Goal: Task Accomplishment & Management: Use online tool/utility

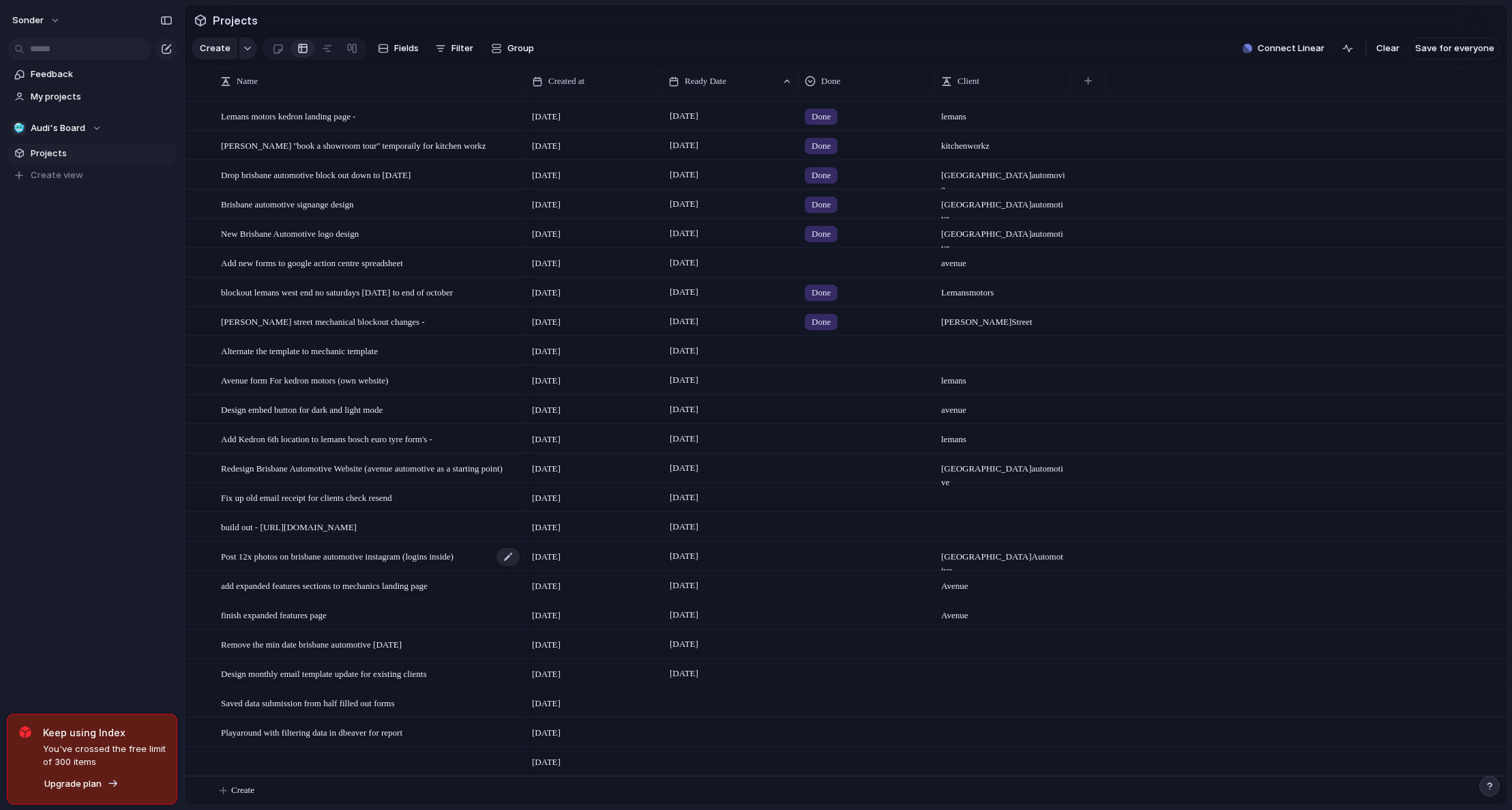
scroll to position [690, 0]
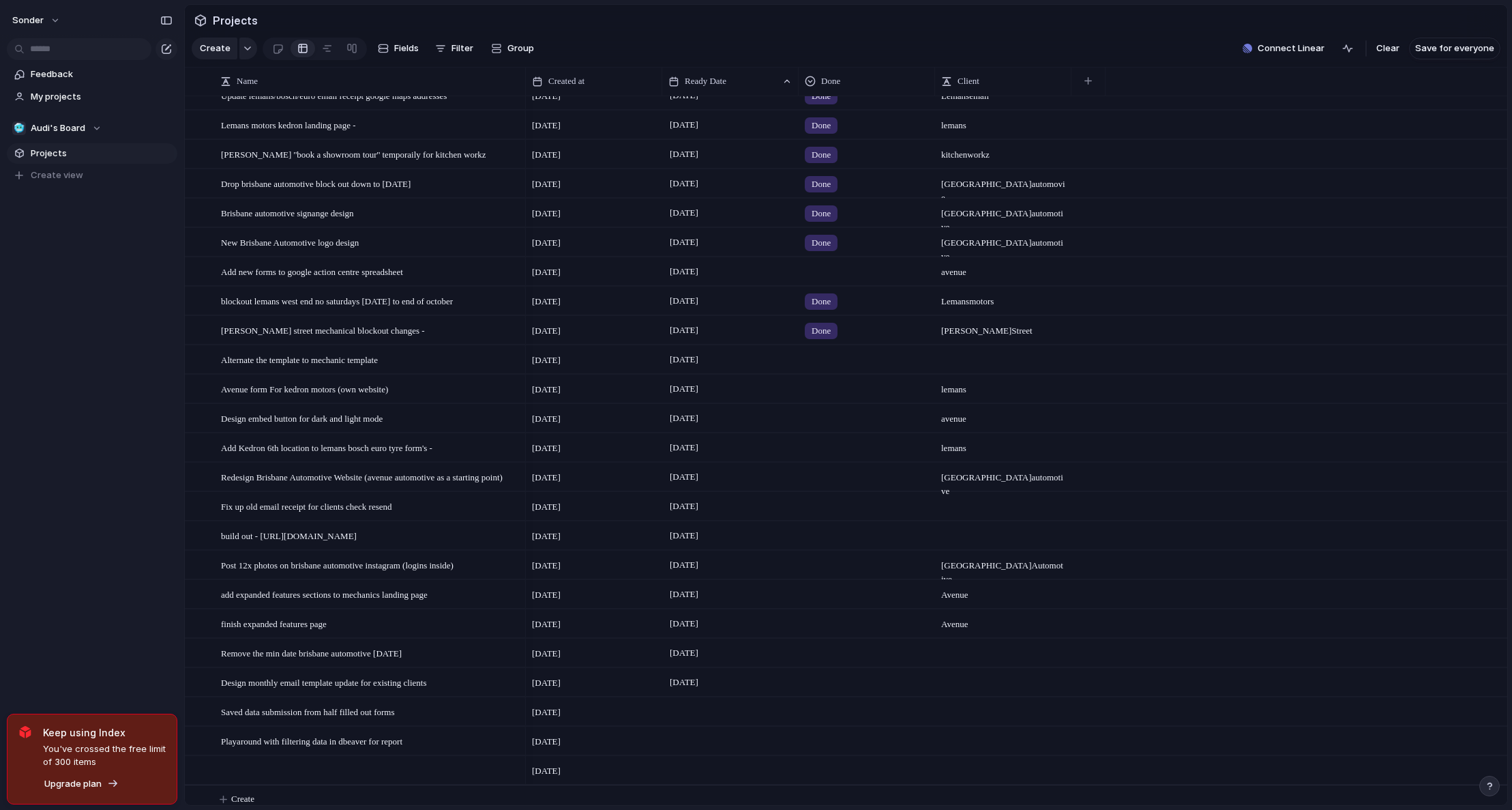
click at [825, 281] on div at bounding box center [867, 269] width 135 height 23
click at [827, 366] on span "Done" at bounding box center [826, 361] width 23 height 13
click at [366, 278] on span "Add new forms to google action centre spreadsheet" at bounding box center [311, 271] width 182 height 16
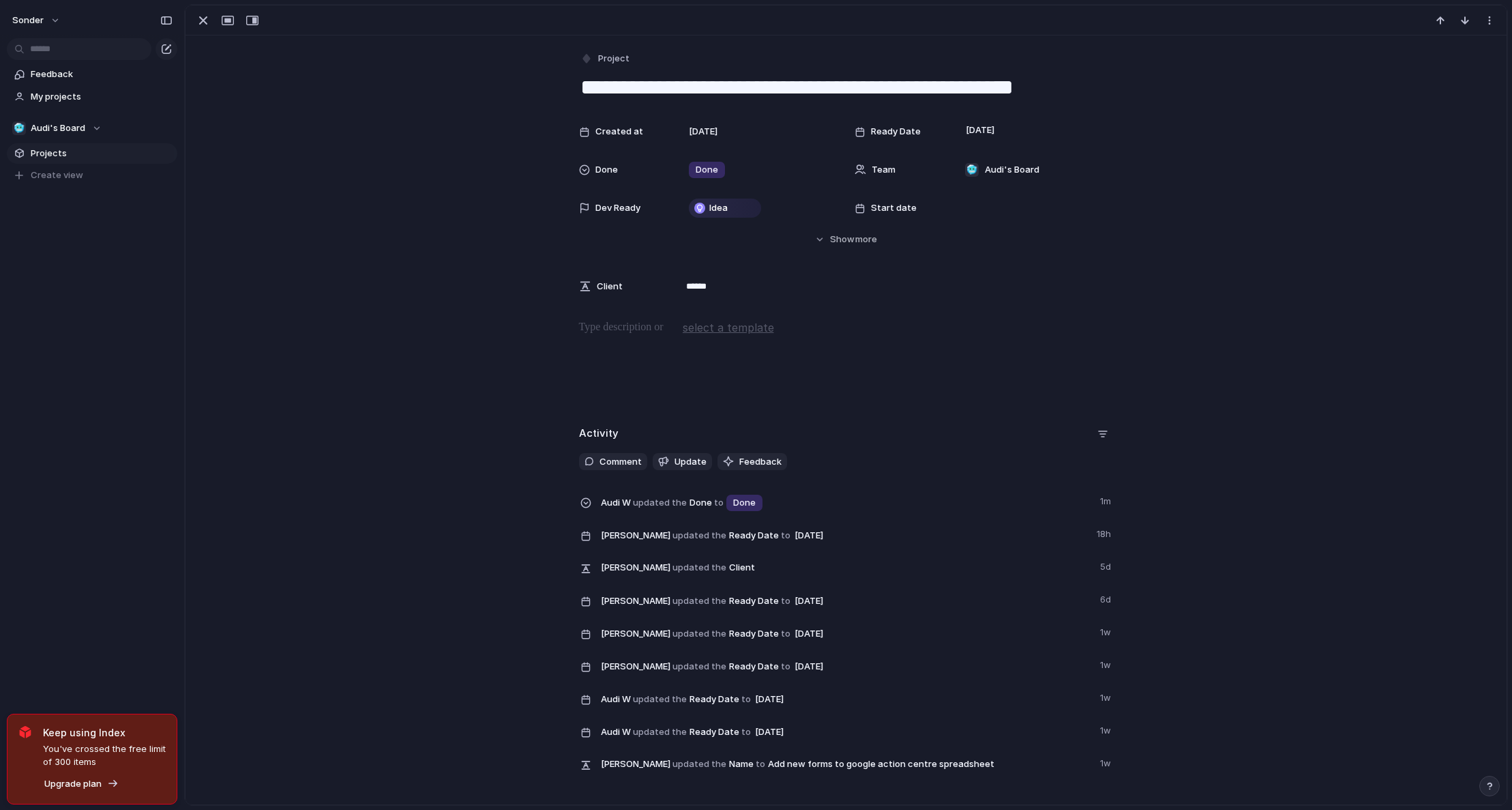
click at [651, 359] on div at bounding box center [845, 362] width 1288 height 87
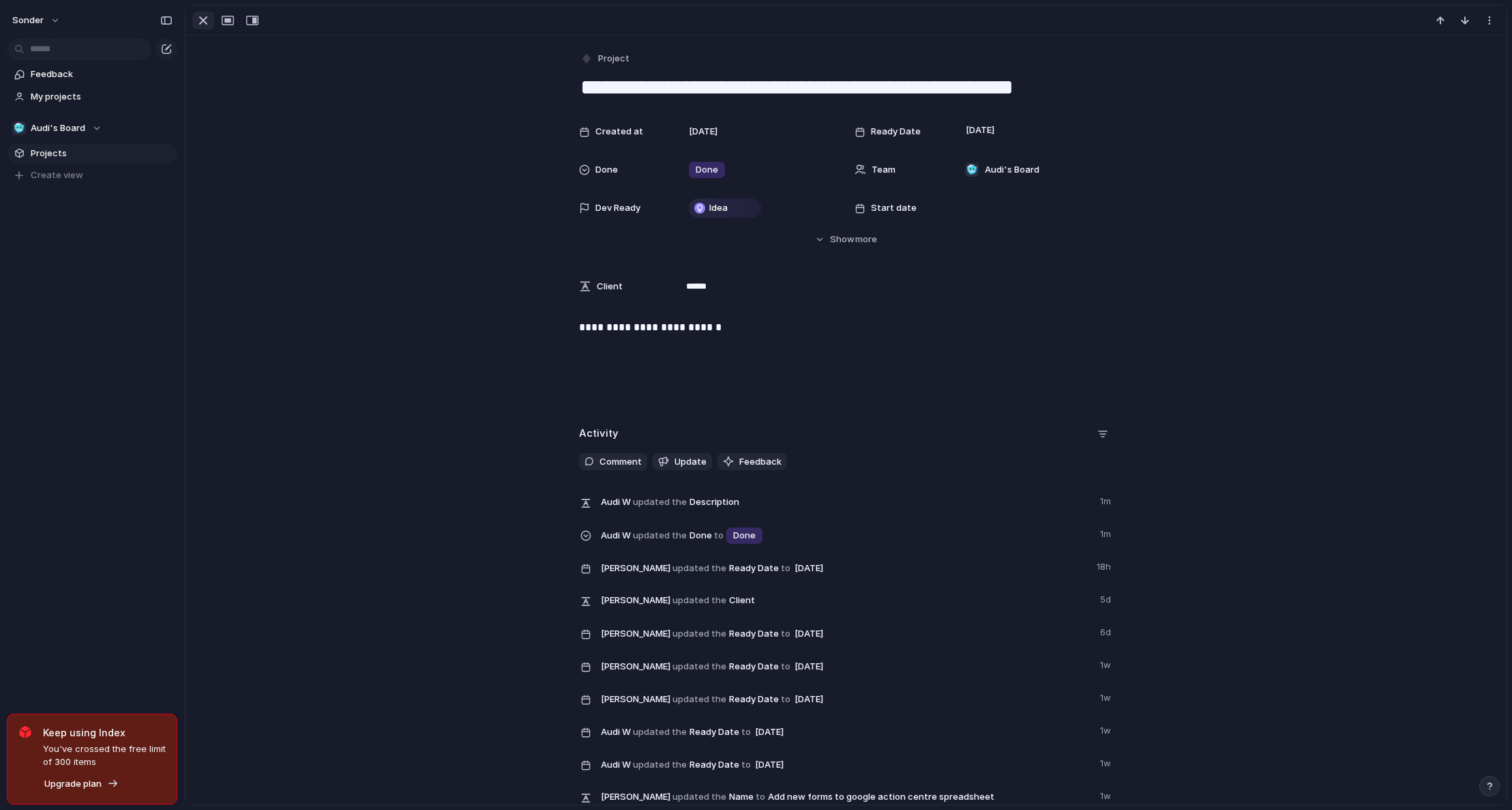
click at [205, 17] on div "button" at bounding box center [203, 20] width 17 height 17
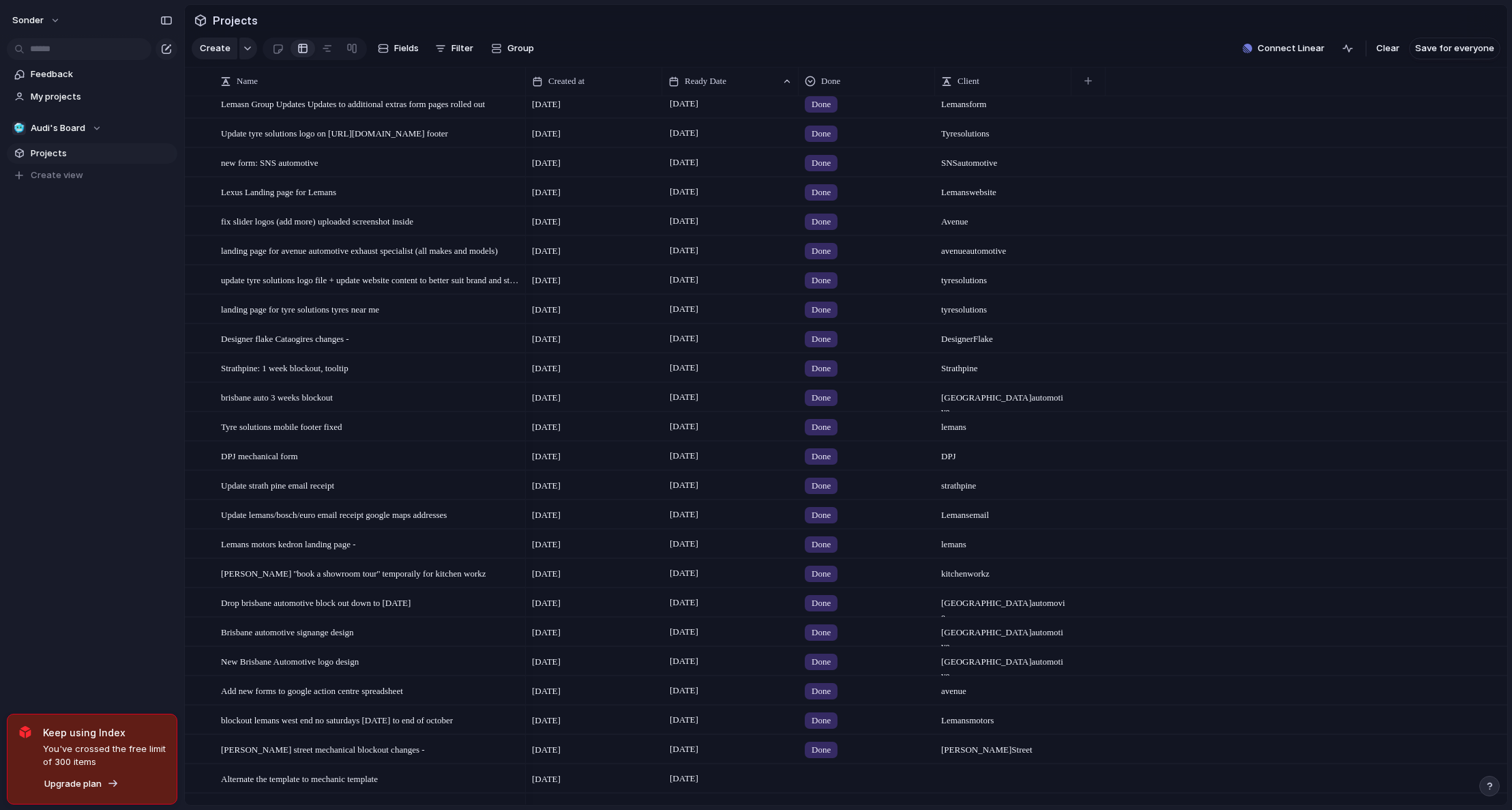
scroll to position [710, 0]
